Goal: Transaction & Acquisition: Purchase product/service

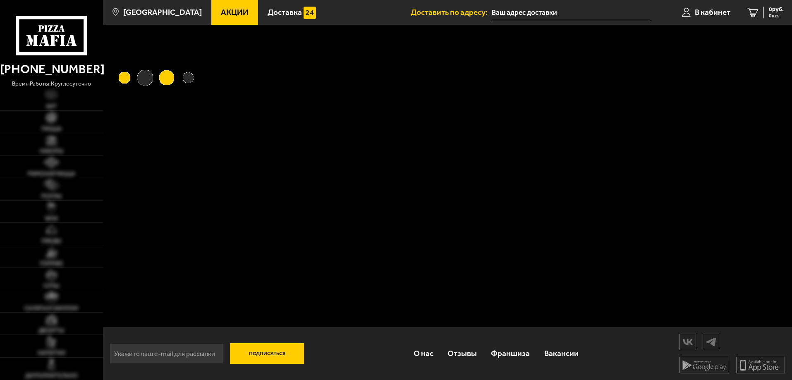
type input "[GEOGRAPHIC_DATA], 4Т"
